Goal: Information Seeking & Learning: Understand process/instructions

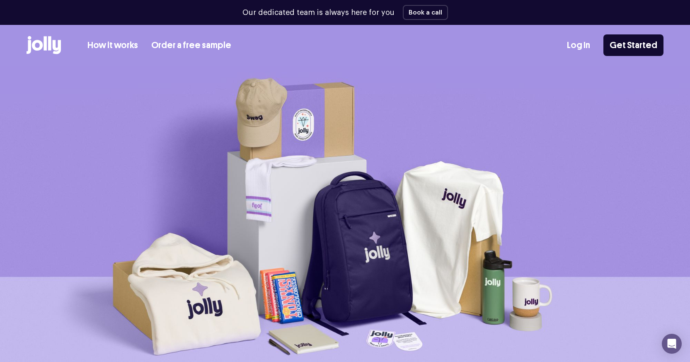
click at [104, 42] on link "How it works" at bounding box center [112, 46] width 51 height 14
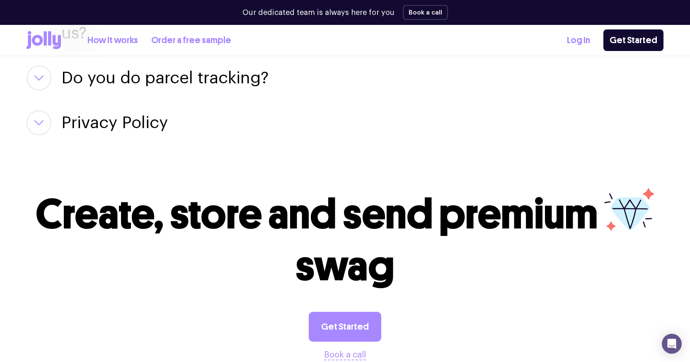
scroll to position [1650, 0]
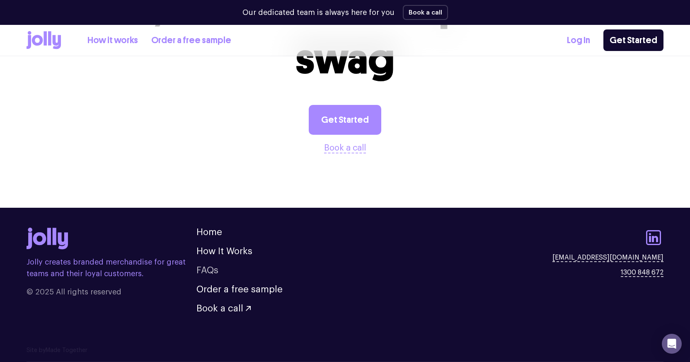
click at [212, 266] on link "FAQs" at bounding box center [207, 269] width 22 height 9
